Goal: Task Accomplishment & Management: Use online tool/utility

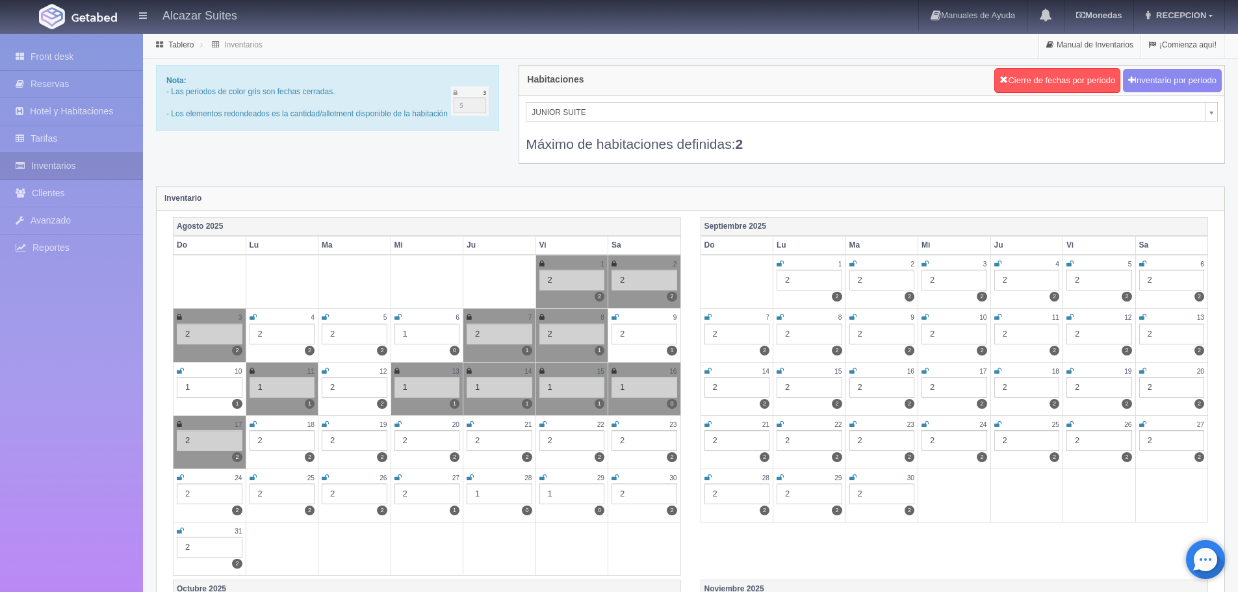
click at [472, 424] on icon at bounding box center [469, 424] width 7 height 8
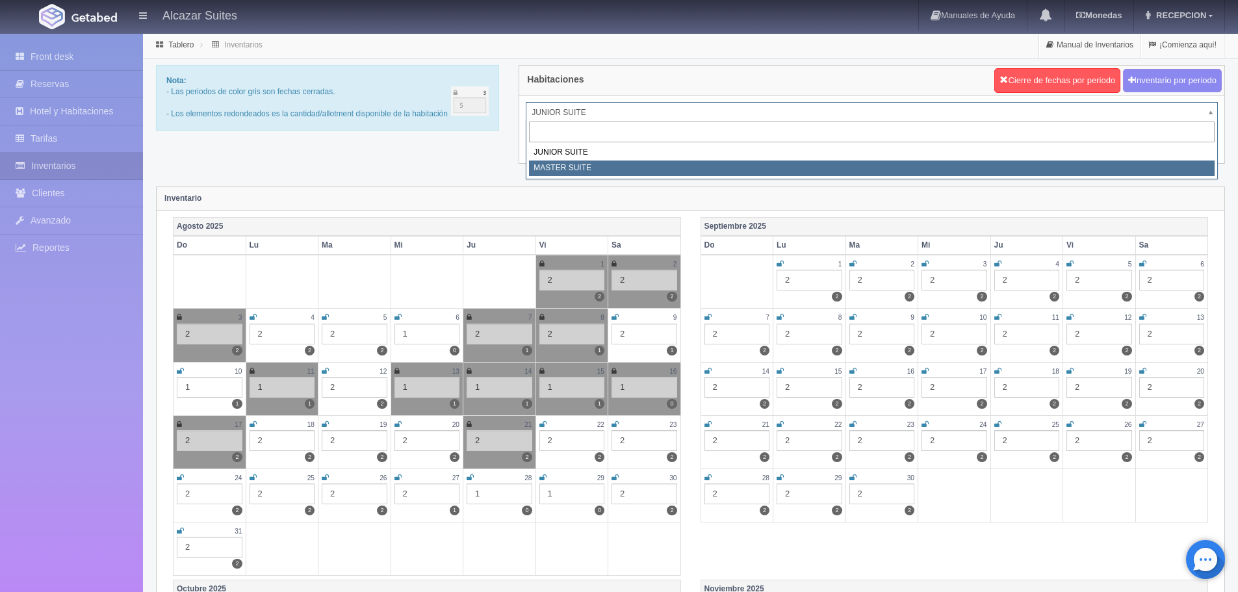
select select "305"
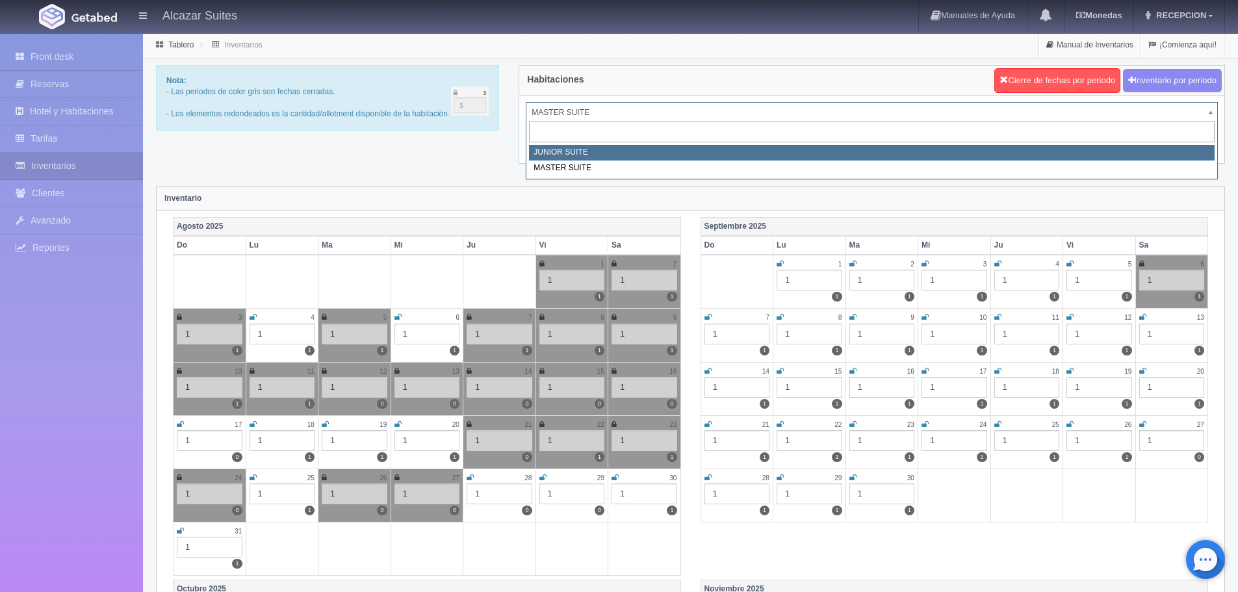
select select "304"
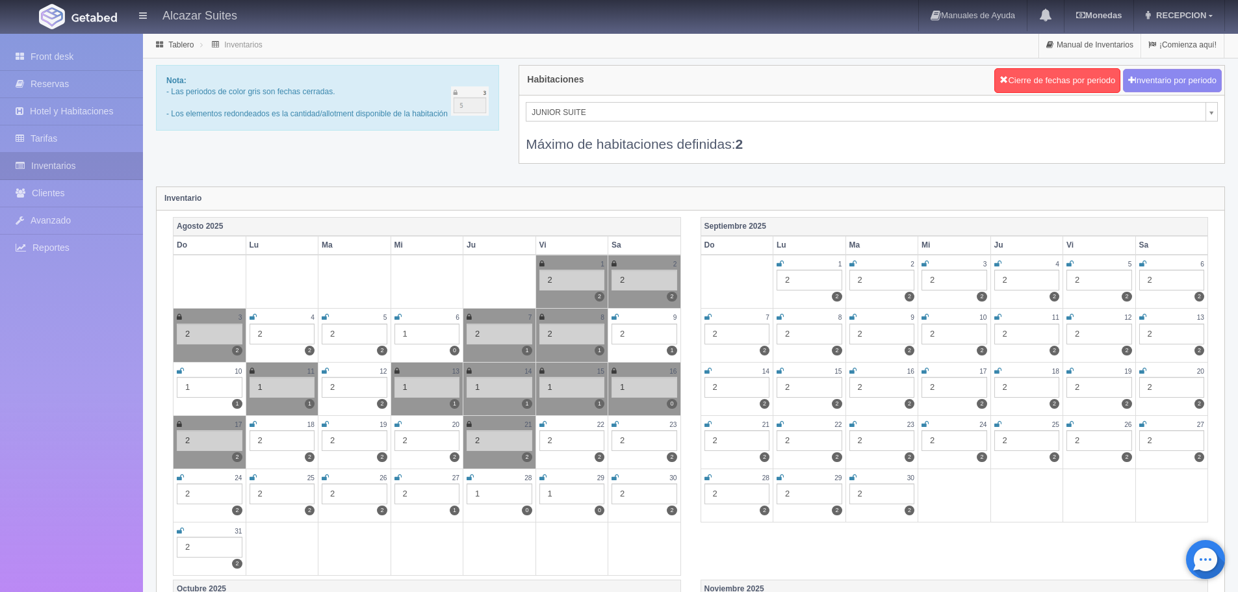
click at [398, 425] on icon at bounding box center [397, 424] width 7 height 8
